Goal: Task Accomplishment & Management: Manage account settings

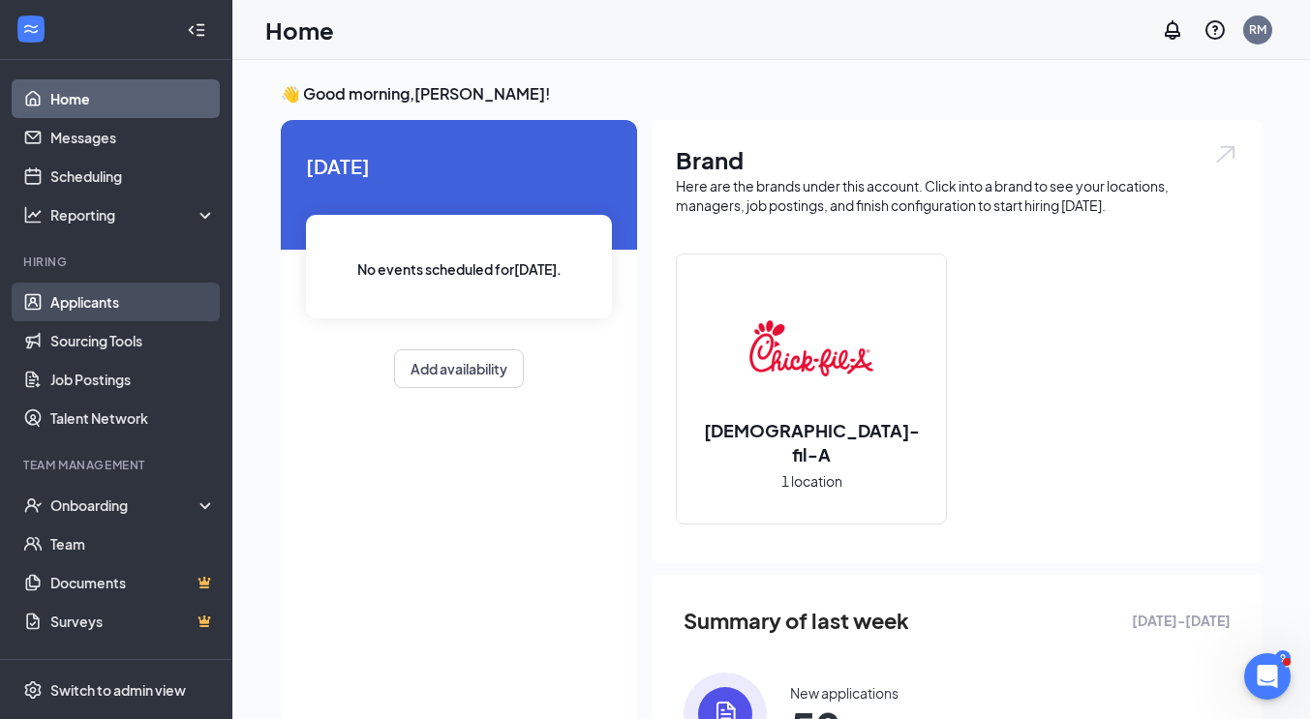
click at [110, 299] on link "Applicants" at bounding box center [133, 302] width 166 height 39
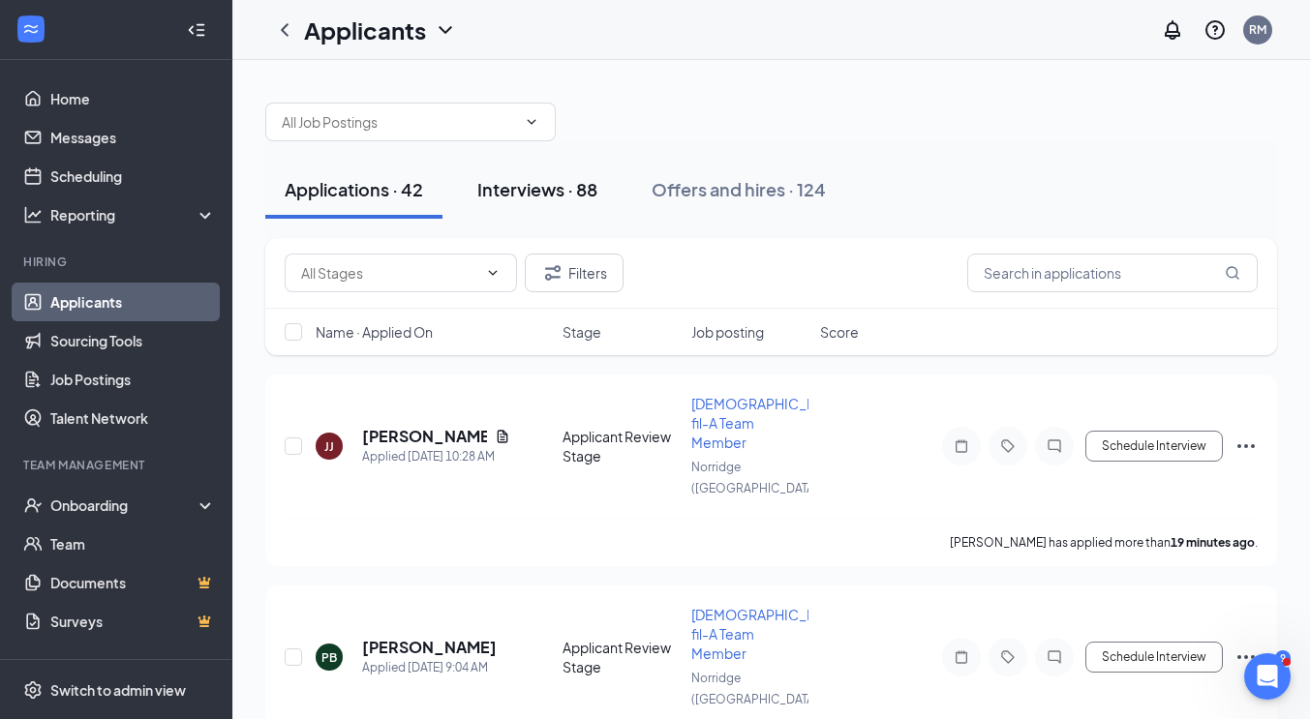
click at [531, 184] on div "Interviews · 88" at bounding box center [537, 189] width 120 height 24
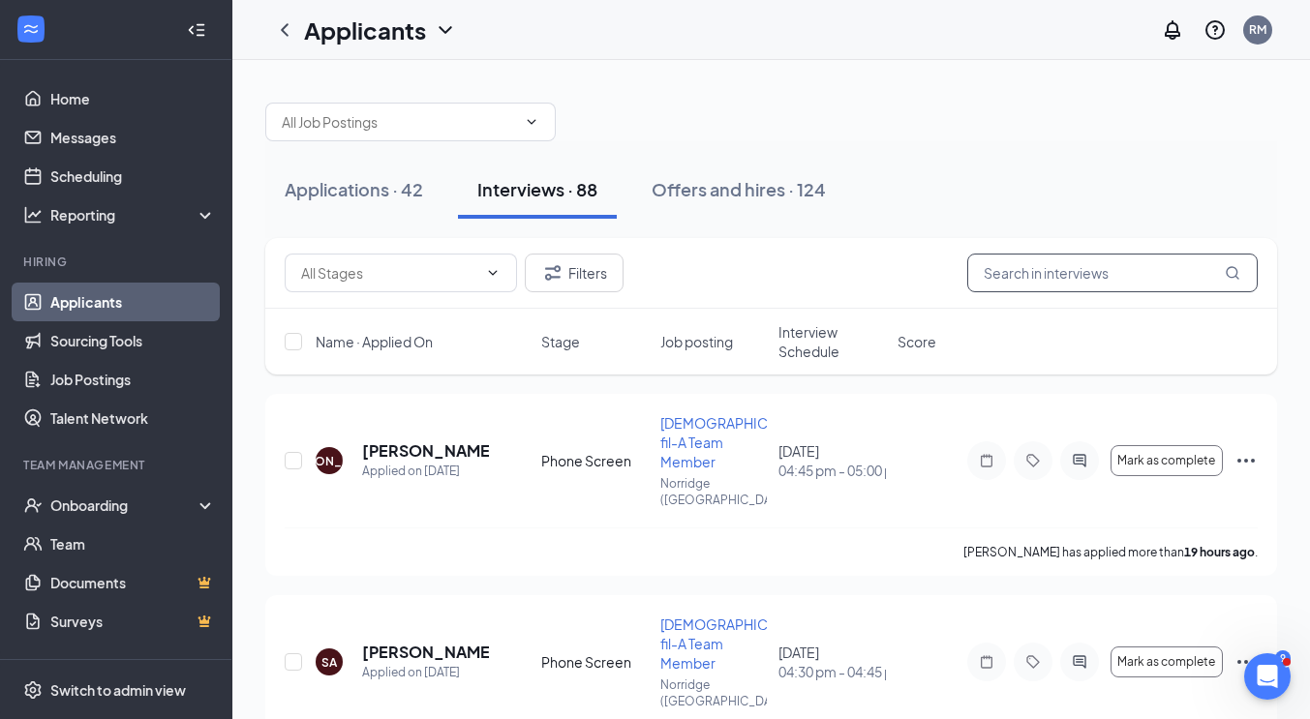
click at [1048, 265] on input "text" at bounding box center [1112, 273] width 291 height 39
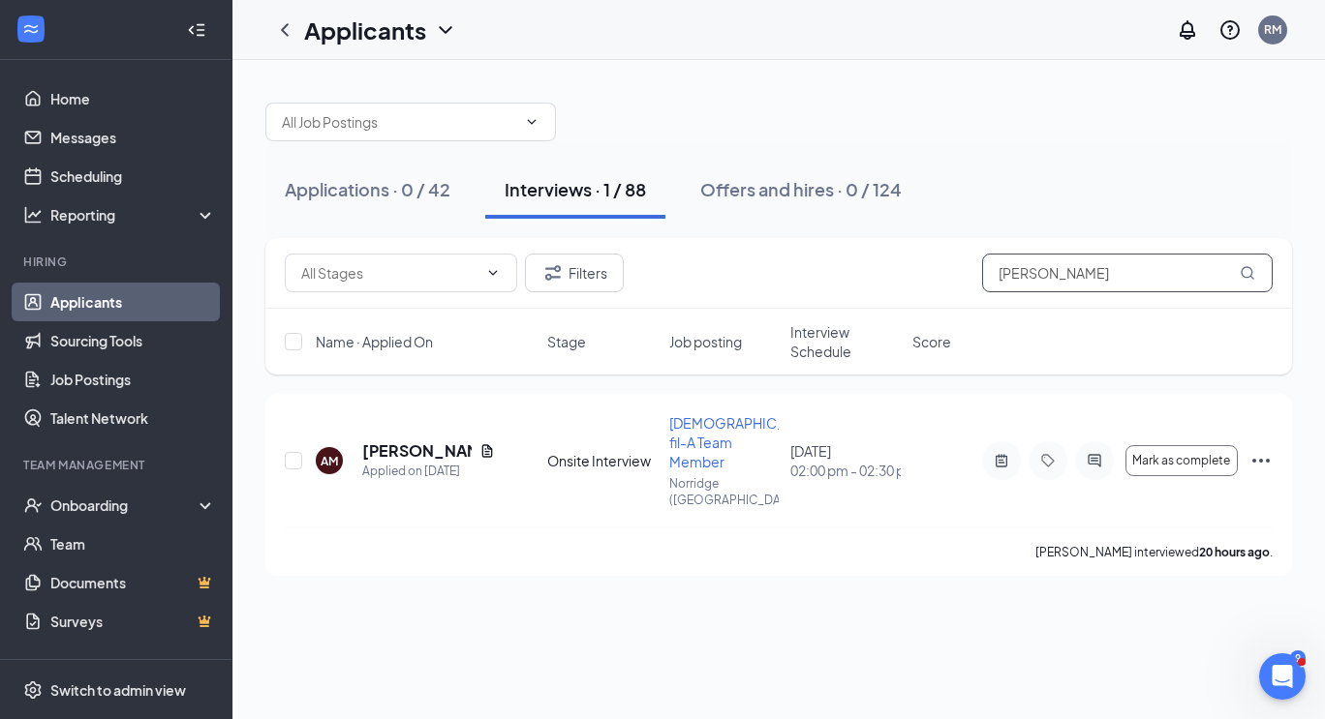
type input "[PERSON_NAME]"
click at [394, 441] on h5 "[PERSON_NAME]" at bounding box center [416, 451] width 109 height 21
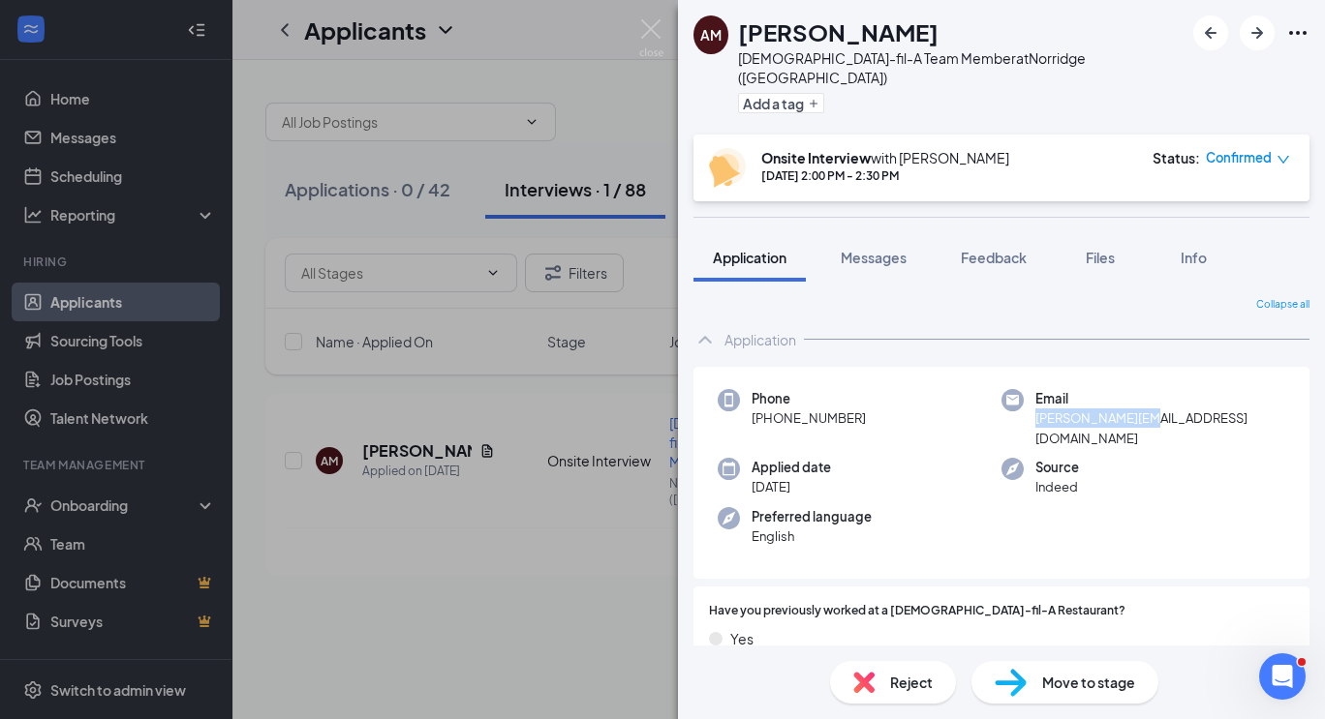
drag, startPoint x: 1149, startPoint y: 399, endPoint x: 1029, endPoint y: 399, distance: 120.1
click at [1029, 399] on div "Email [PERSON_NAME][EMAIL_ADDRESS][DOMAIN_NAME]" at bounding box center [1143, 418] width 284 height 59
copy span "[PERSON_NAME][EMAIL_ADDRESS][DOMAIN_NAME]"
click at [659, 633] on div "AM [PERSON_NAME][DEMOGRAPHIC_DATA]-fil-A Team Member at [GEOGRAPHIC_DATA] ([GEO…" at bounding box center [662, 359] width 1325 height 719
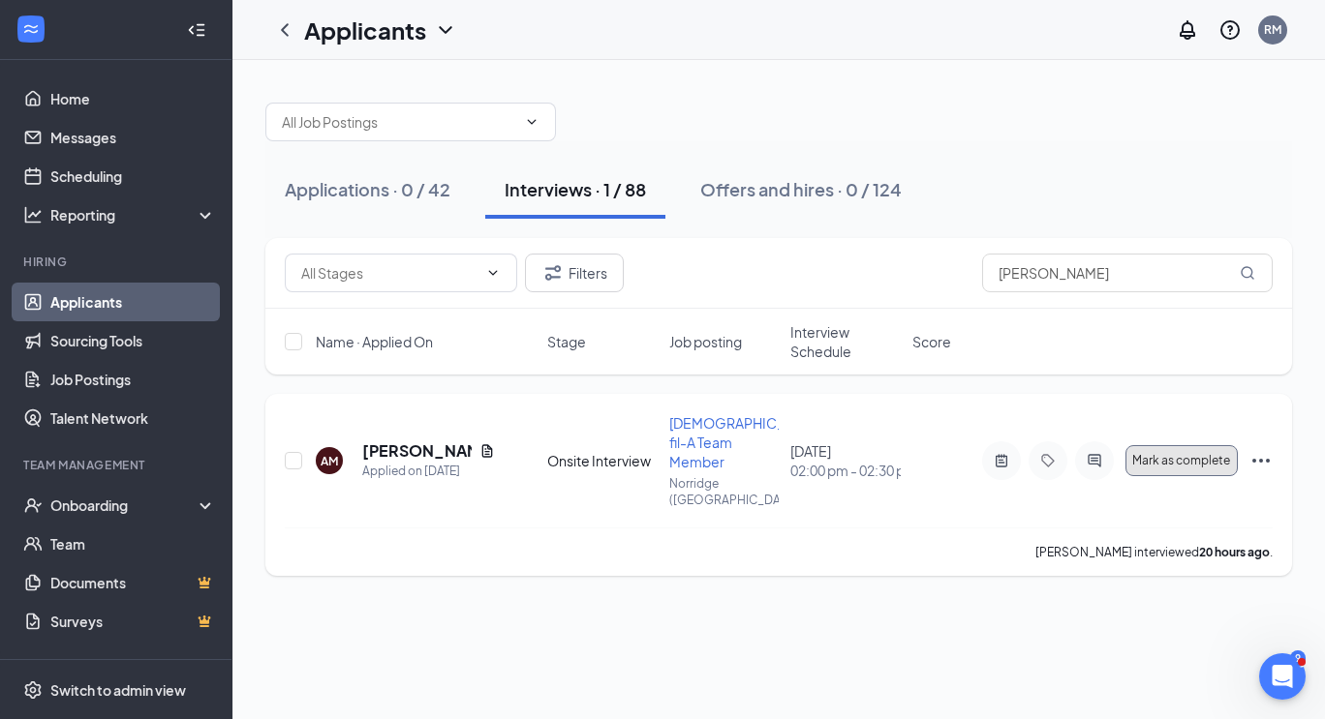
click at [1165, 454] on span "Mark as complete" at bounding box center [1181, 461] width 98 height 14
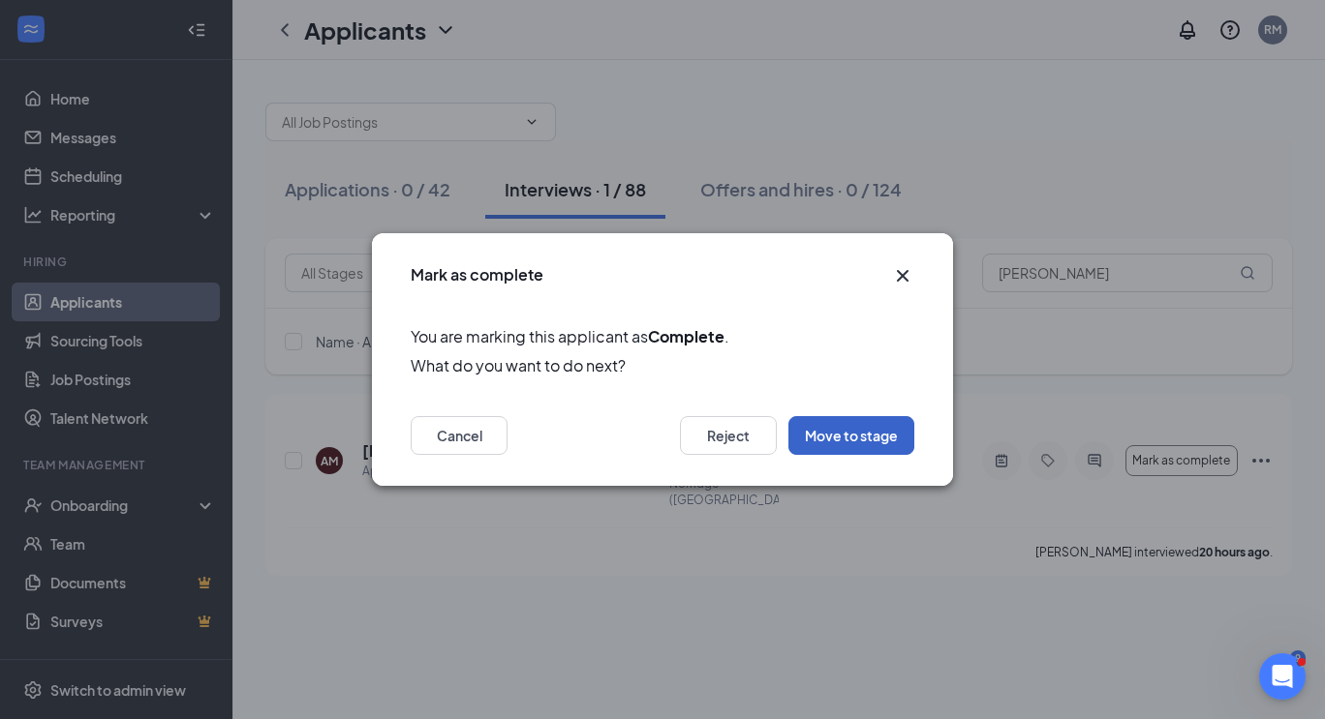
click at [843, 430] on button "Move to stage" at bounding box center [851, 435] width 126 height 39
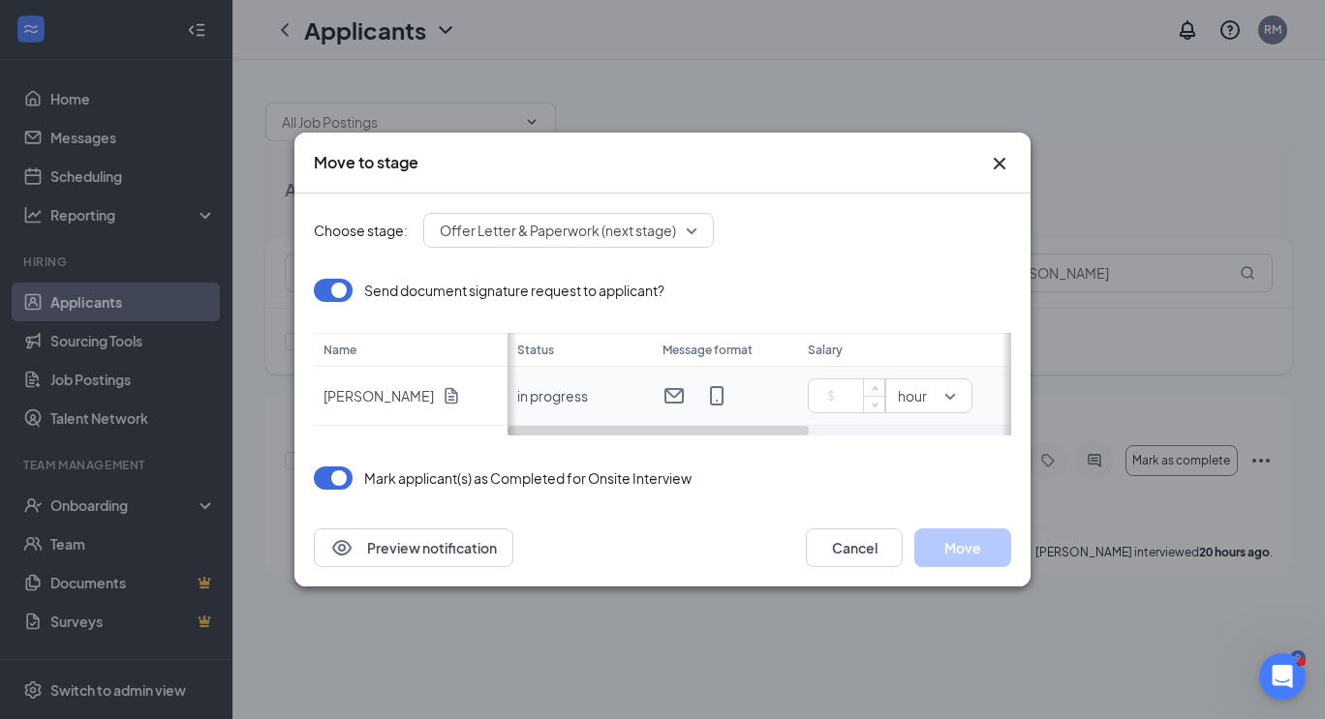
click at [846, 390] on input at bounding box center [850, 396] width 68 height 29
type input "18"
click at [821, 495] on div "Choose stage: Offer Letter & Paperwork (next stage) Send document signature req…" at bounding box center [662, 352] width 697 height 316
click at [927, 546] on button "Move" at bounding box center [962, 548] width 97 height 39
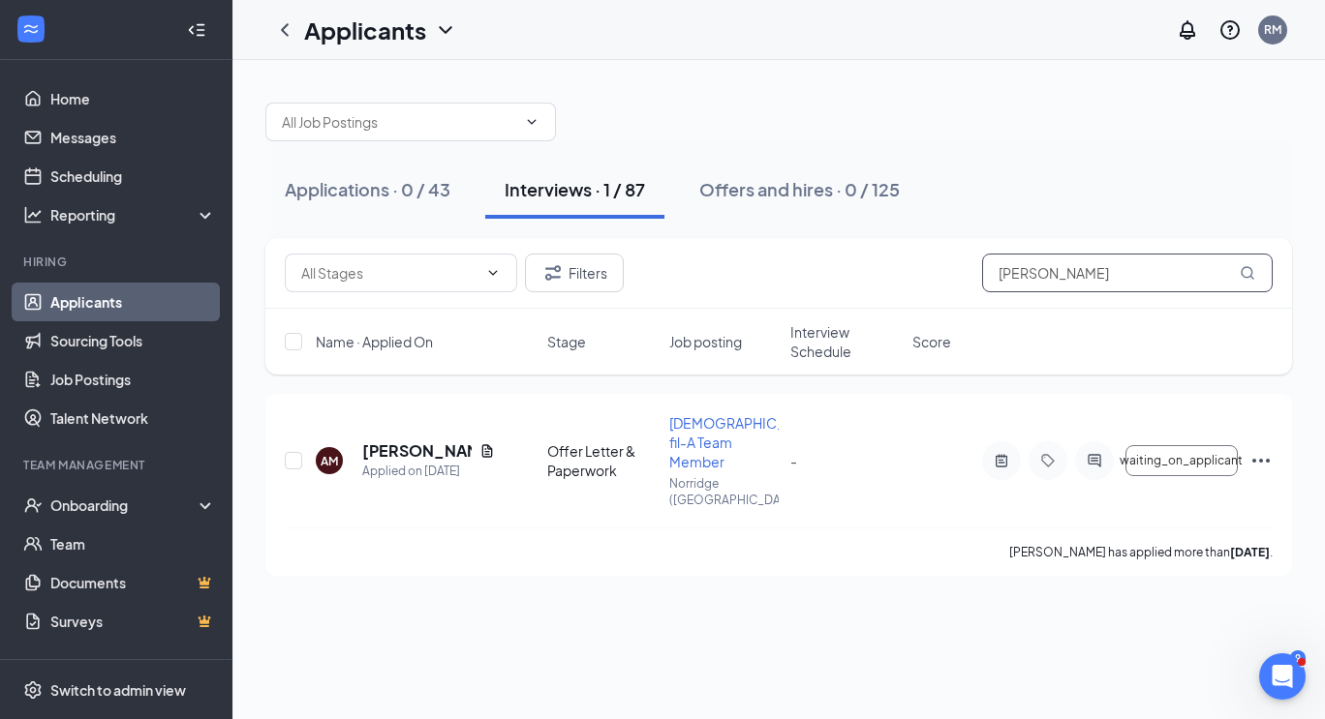
click at [1073, 270] on input "[PERSON_NAME]" at bounding box center [1127, 273] width 291 height 39
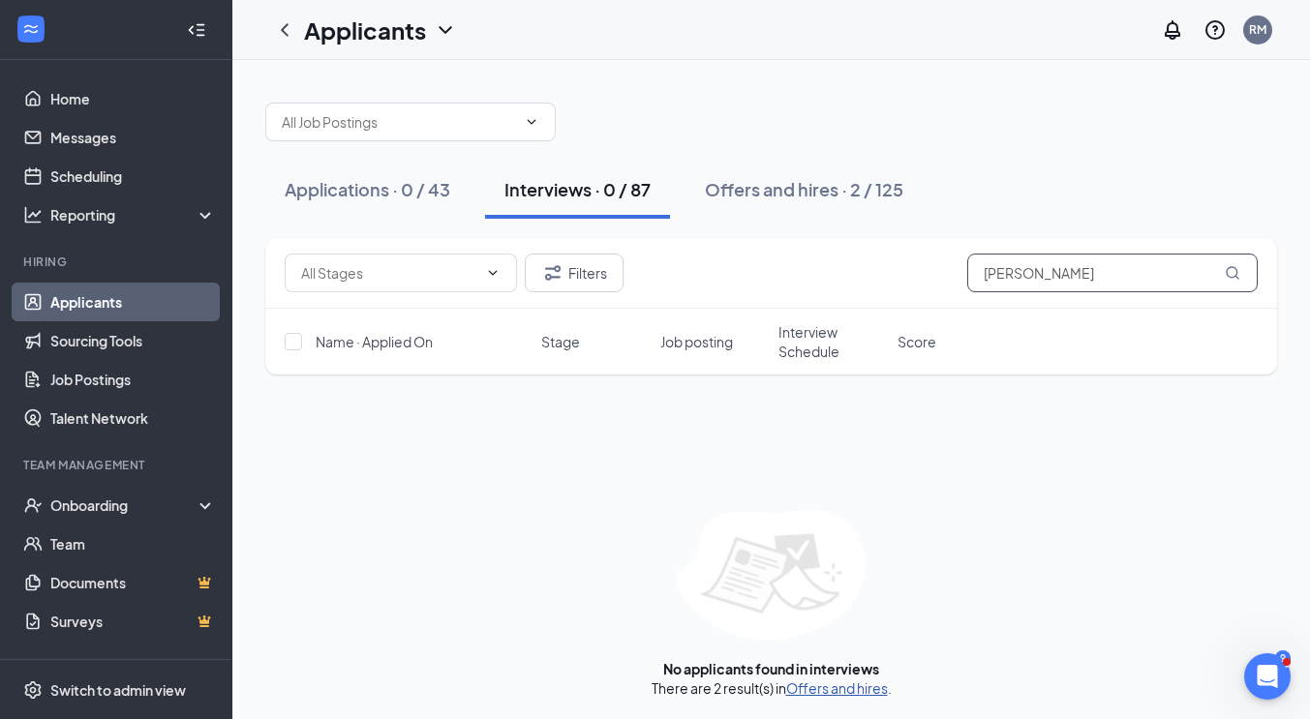
type input "[PERSON_NAME]"
click at [841, 696] on link "Offers and hires" at bounding box center [837, 688] width 102 height 17
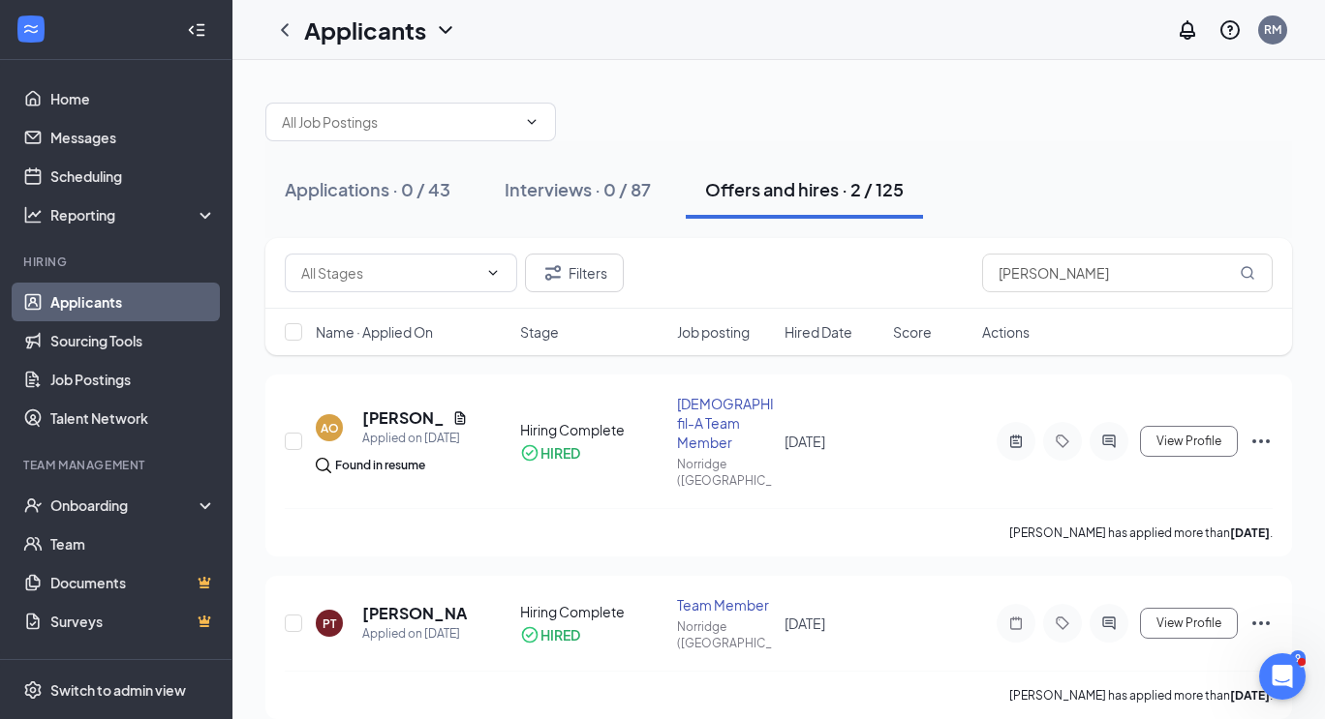
click at [652, 61] on div "Applications · 0 / 43 Interviews · 0 / 87 Offers and hires · 2 / 125 Filters [P…" at bounding box center [778, 401] width 1092 height 683
click at [71, 311] on link "Applicants" at bounding box center [133, 302] width 166 height 39
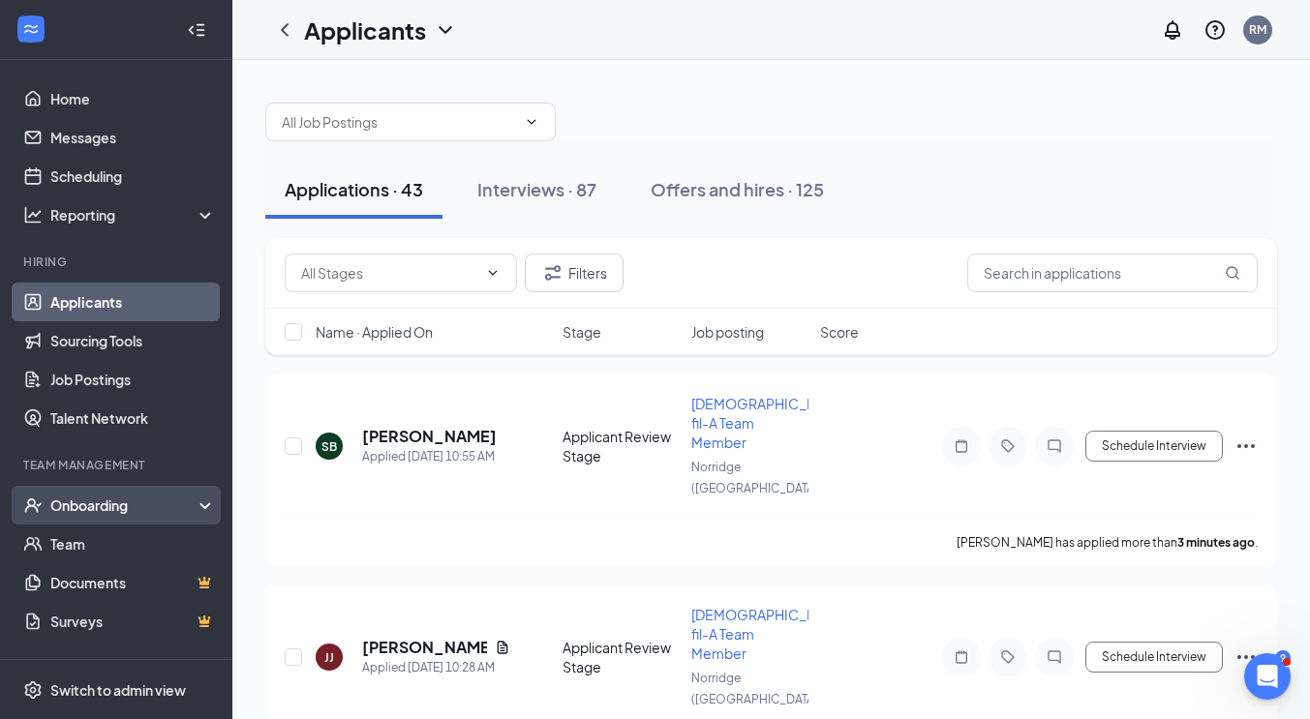
click at [86, 500] on div "Onboarding" at bounding box center [124, 505] width 149 height 19
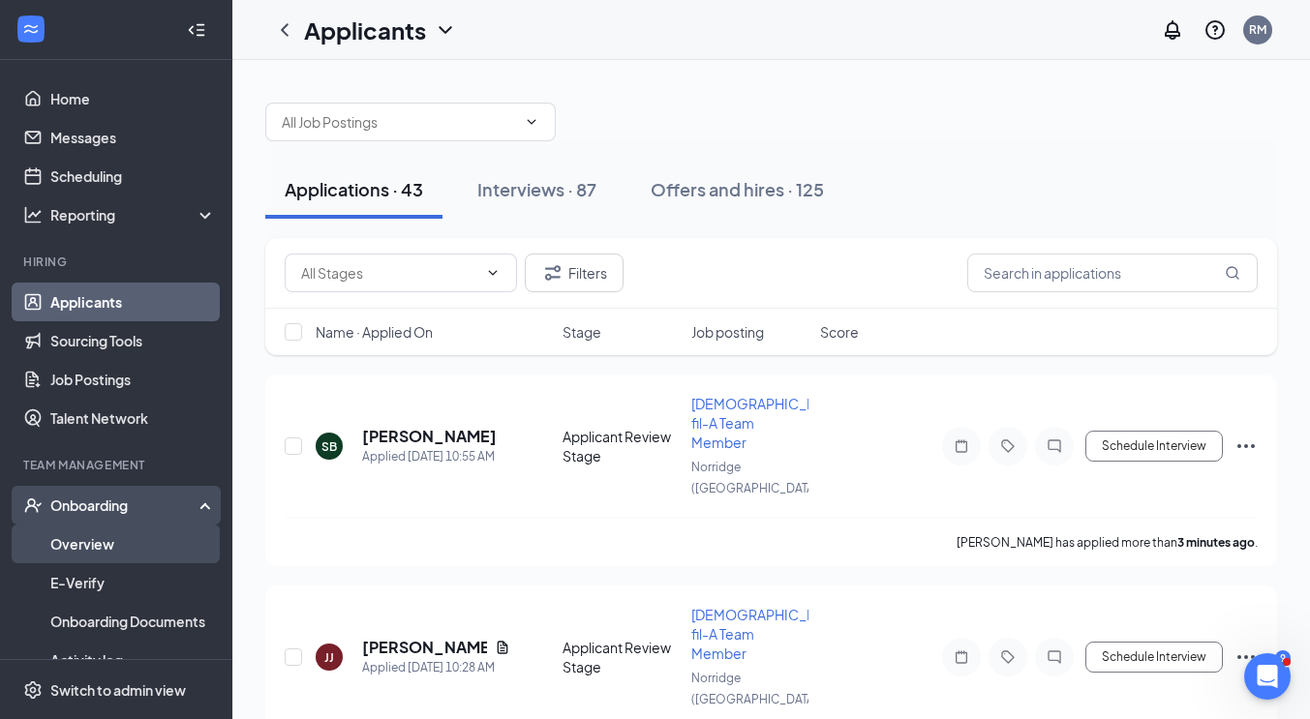
click at [85, 532] on link "Overview" at bounding box center [133, 544] width 166 height 39
